Goal: Find contact information: Find contact information

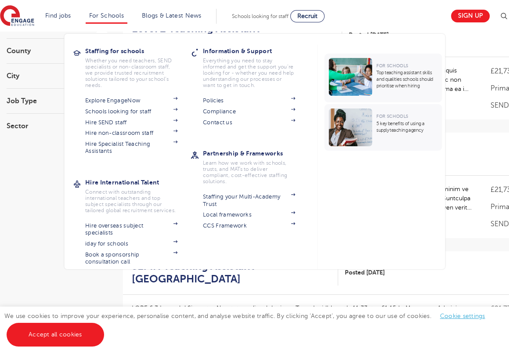
scroll to position [108, 0]
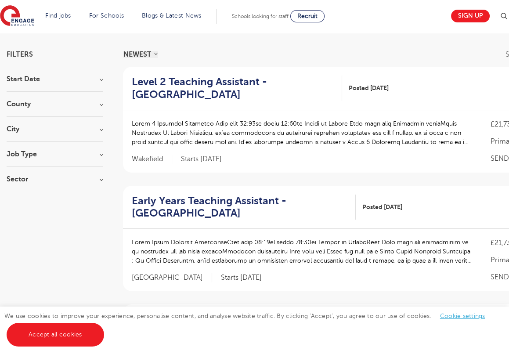
scroll to position [0, 0]
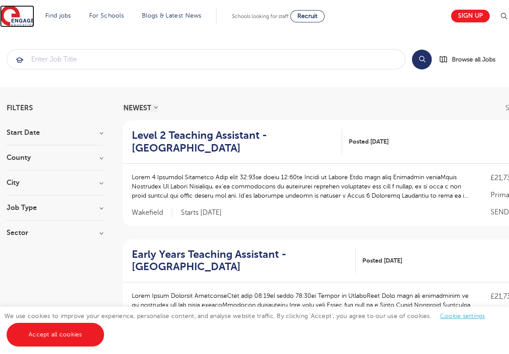
click at [34, 16] on img at bounding box center [17, 16] width 34 height 22
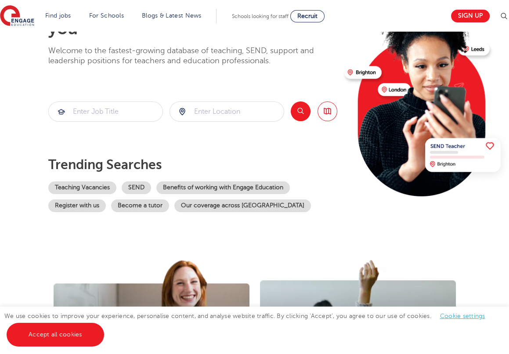
scroll to position [86, 0]
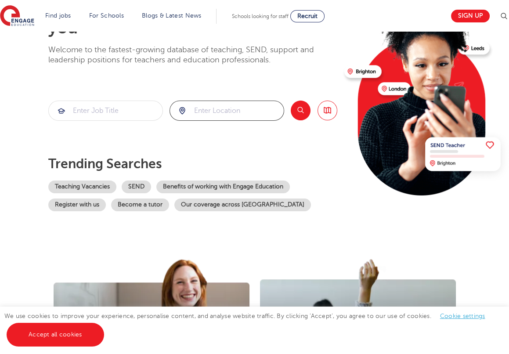
click at [228, 109] on input "search" at bounding box center [227, 110] width 114 height 19
click at [232, 78] on div "The teaching agency that works for you Welcome to the fastest-growing database …" at bounding box center [192, 104] width 289 height 213
click at [230, 144] on div "The teaching agency that works for you Welcome to the fastest-growing database …" at bounding box center [192, 104] width 289 height 213
click at [216, 112] on input "search" at bounding box center [227, 110] width 114 height 19
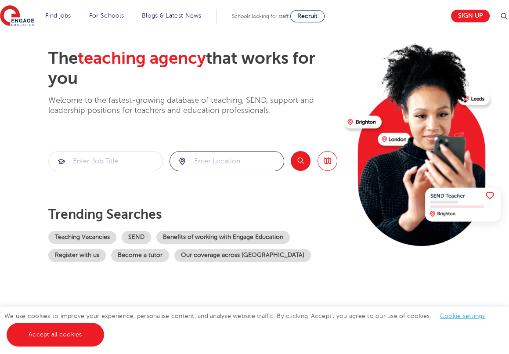
scroll to position [0, 0]
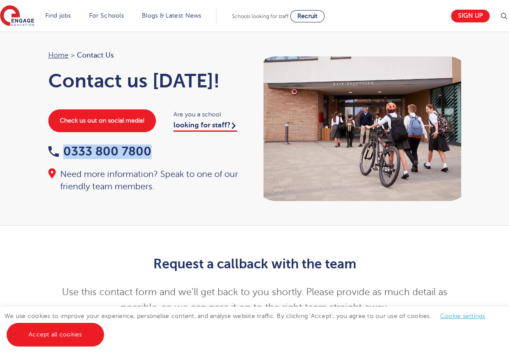
drag, startPoint x: 155, startPoint y: 150, endPoint x: 65, endPoint y: 153, distance: 90.1
click at [65, 153] on div "0333 800 7800" at bounding box center [147, 152] width 198 height 14
copy link "0333 800 7800"
click at [211, 166] on div "0333 800 7800 Need more information? Speak to one of our friendly team members." at bounding box center [147, 168] width 198 height 47
